Goal: Information Seeking & Learning: Find specific page/section

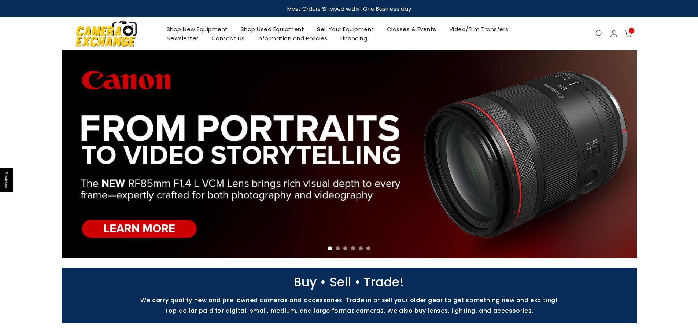
click at [601, 30] on icon at bounding box center [599, 34] width 8 height 8
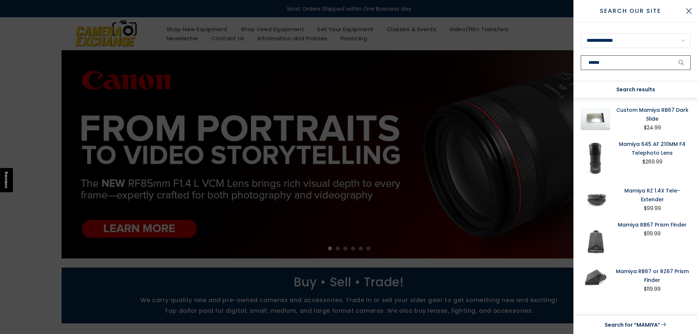
type input "******"
click at [672, 55] on button "submit" at bounding box center [681, 62] width 18 height 15
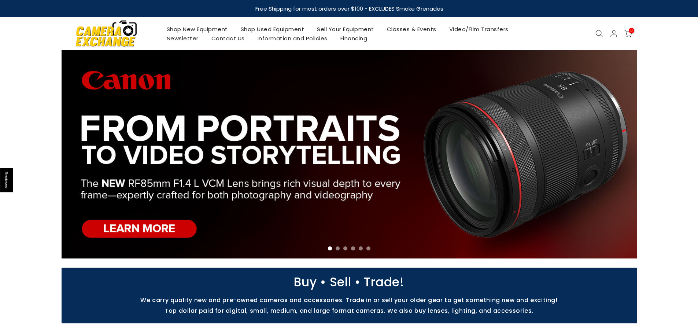
click at [600, 31] on icon at bounding box center [599, 34] width 8 height 8
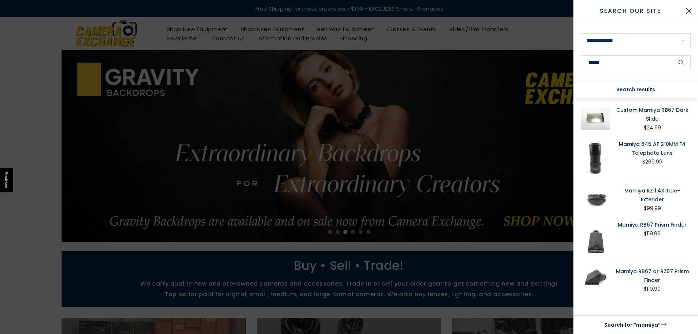
click at [644, 90] on div "Search results" at bounding box center [635, 89] width 125 height 17
click at [637, 86] on div "Search results" at bounding box center [635, 89] width 125 height 17
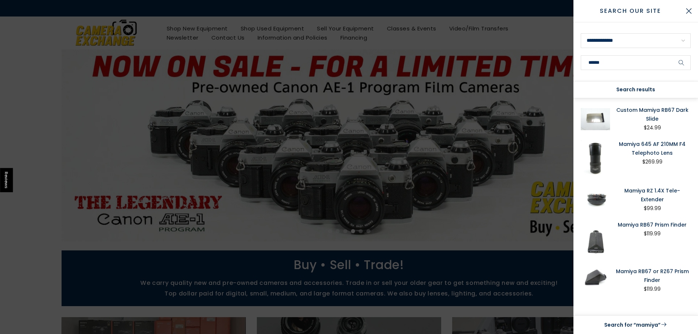
click at [639, 92] on div "Search results" at bounding box center [635, 89] width 125 height 17
click at [603, 90] on div "Search results" at bounding box center [635, 89] width 125 height 17
click at [564, 130] on div at bounding box center [349, 167] width 698 height 334
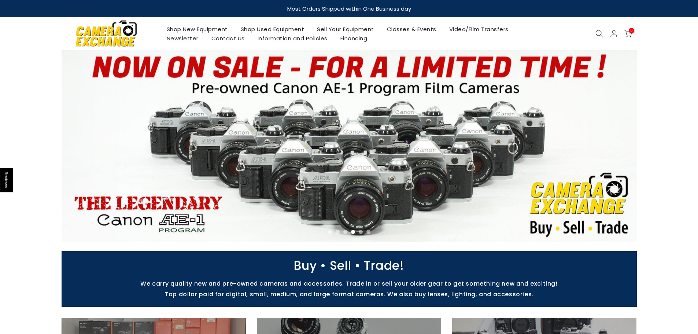
click at [600, 29] on div "Shop New Equipment Shop Used Equipment Sell Your Equipment Classes & Events Vid…" at bounding box center [349, 33] width 582 height 33
click at [597, 33] on icon at bounding box center [599, 34] width 8 height 8
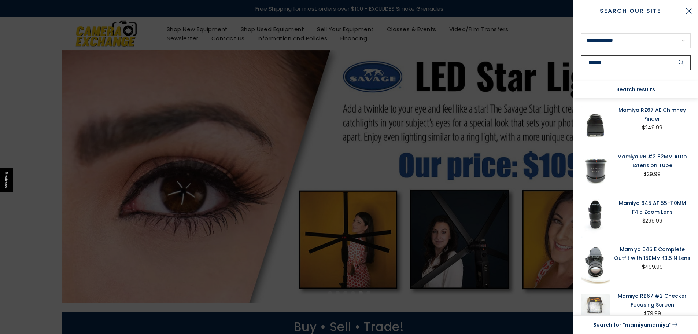
type input "******"
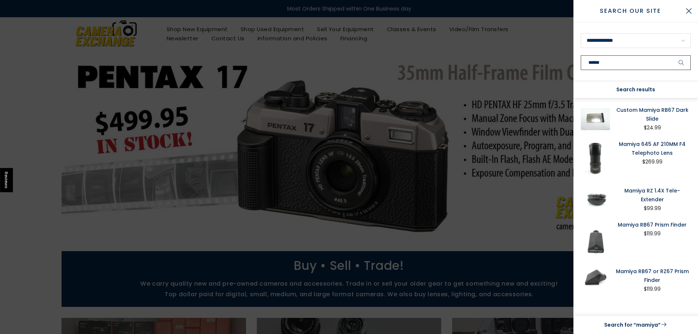
click at [672, 55] on button "submit" at bounding box center [681, 62] width 18 height 15
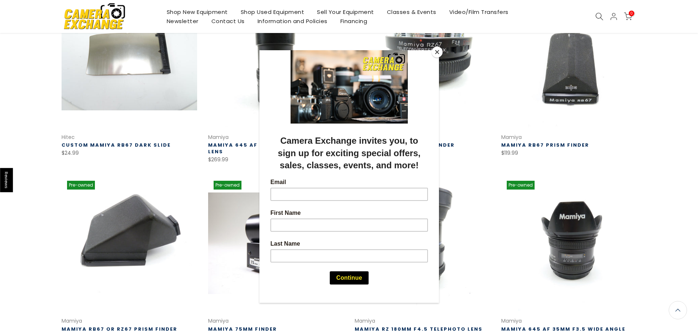
scroll to position [37, 0]
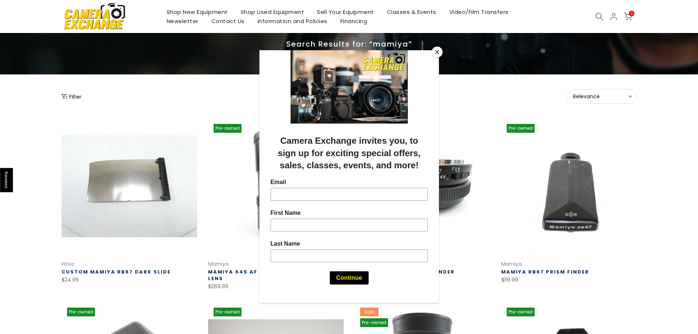
click at [437, 49] on button "Close" at bounding box center [436, 52] width 11 height 11
